Goal: Information Seeking & Learning: Learn about a topic

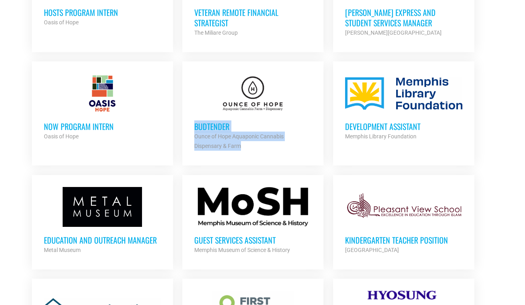
click at [27, 186] on ul "Multiple Open Positions Youth Villages Partner Org Full Time NHG ASSIST GENERAL…" at bounding box center [262, 300] width 471 height 1608
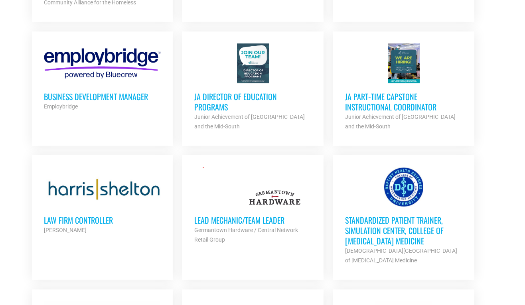
scroll to position [1229, 0]
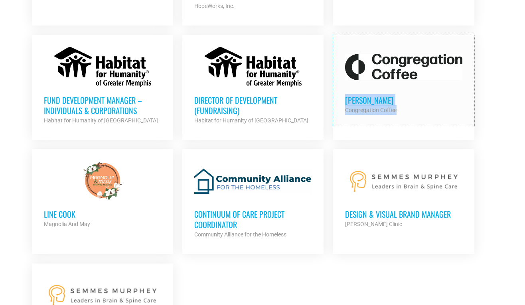
scroll to position [1624, 0]
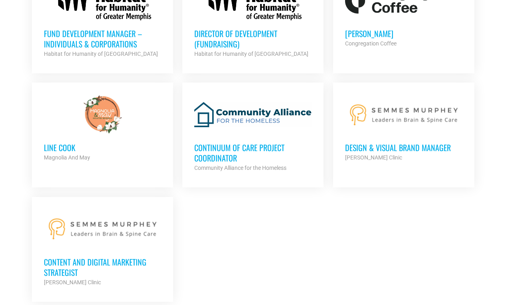
scroll to position [1663, 0]
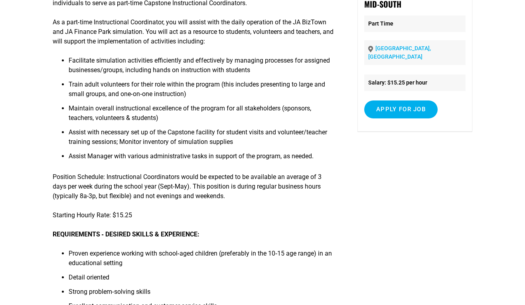
scroll to position [211, 0]
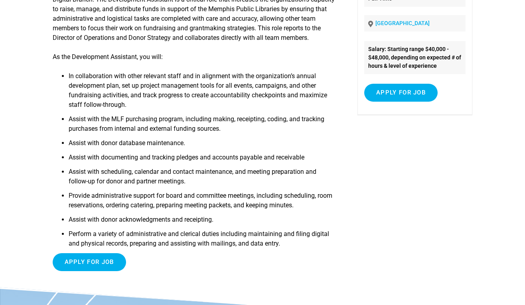
scroll to position [138, 0]
